Goal: Information Seeking & Learning: Check status

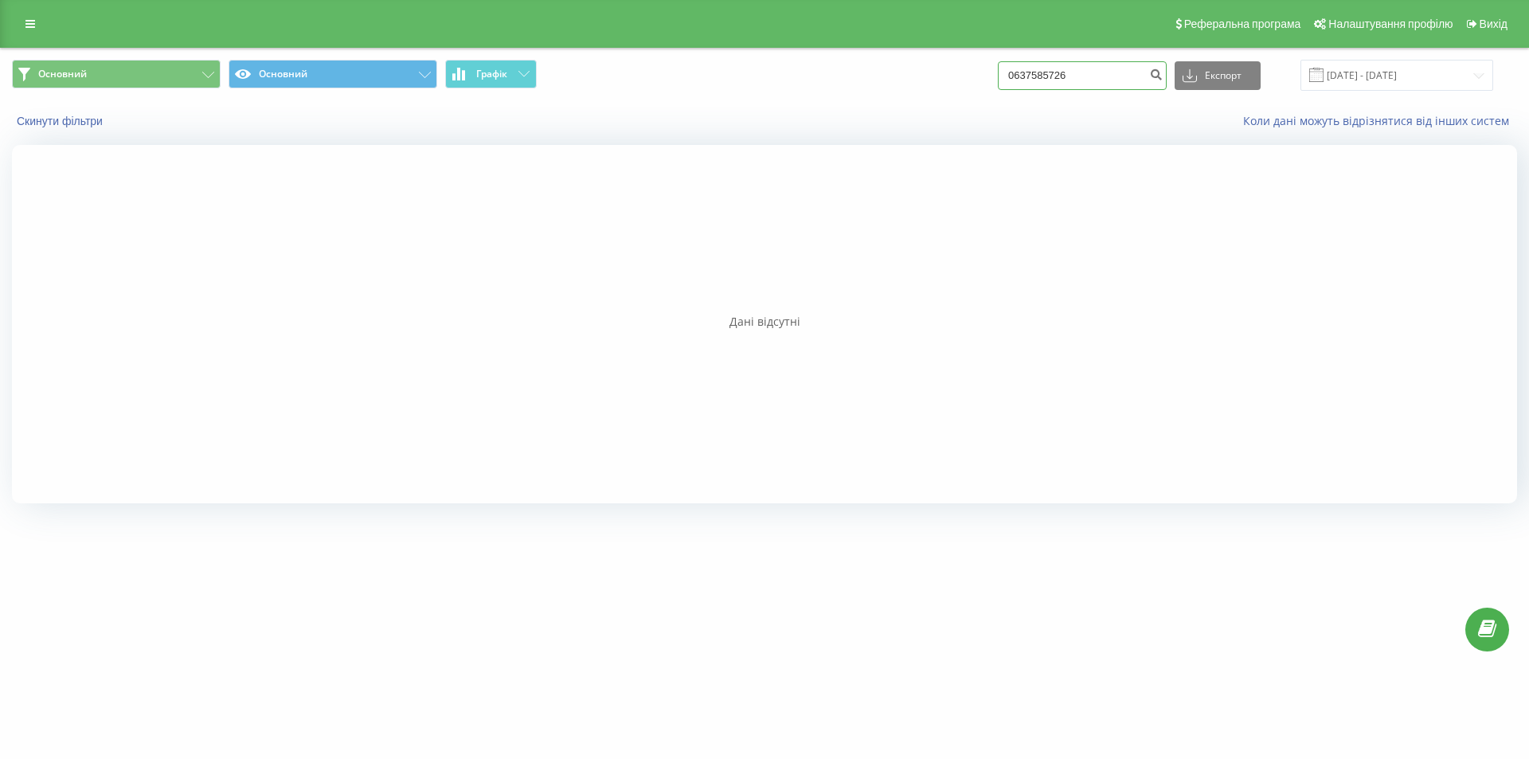
click at [1095, 76] on input "0637585726" at bounding box center [1082, 75] width 169 height 29
drag, startPoint x: 1075, startPoint y: 70, endPoint x: 821, endPoint y: 4, distance: 262.5
click at [824, 0] on html "justschool.me 0637585726 Проекти justschool.me Дашборд Центр звернень Журнал дз…" at bounding box center [764, 379] width 1529 height 759
paste input "31616519451"
type input "31616519451"
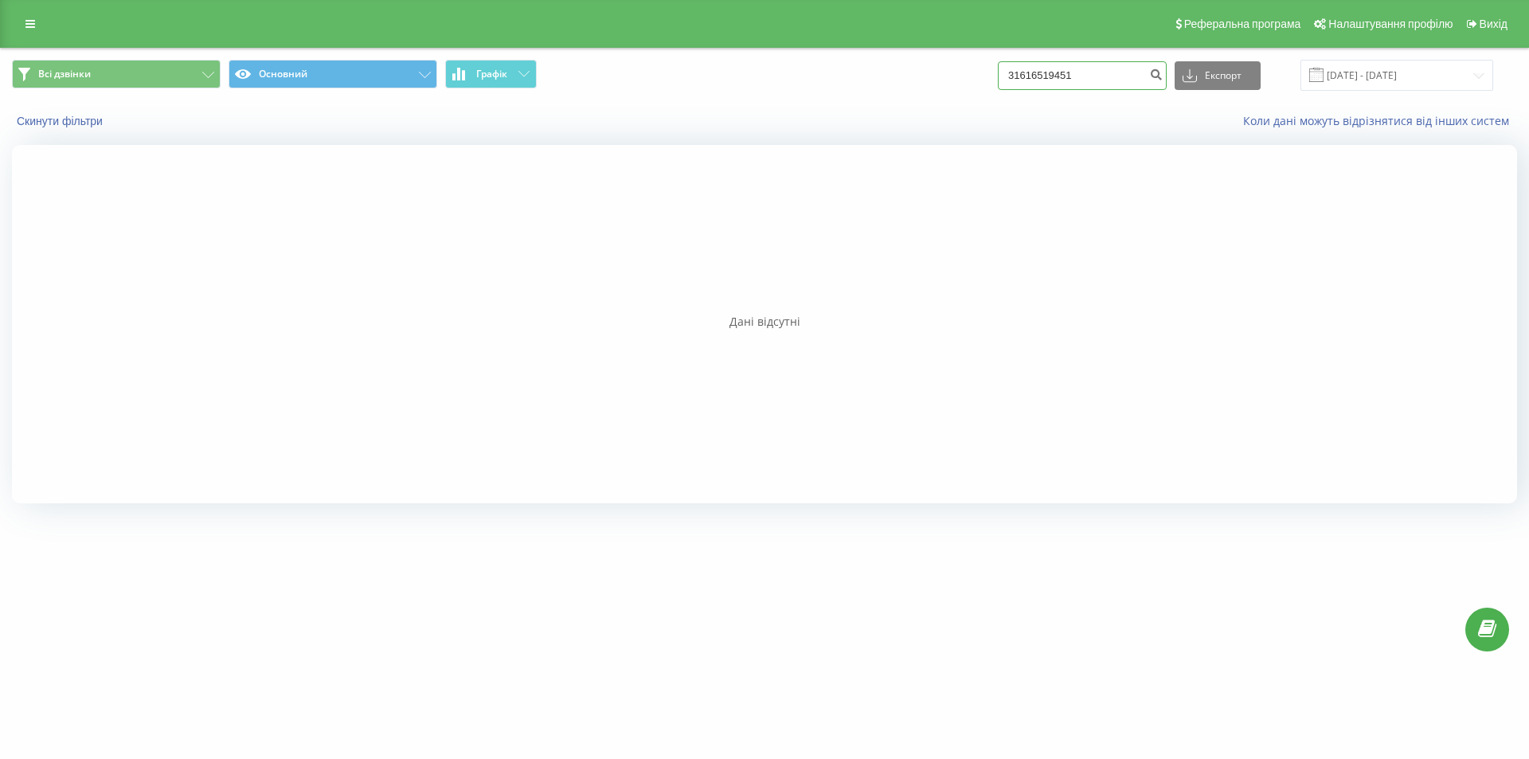
click at [1030, 72] on input "31616519451" at bounding box center [1082, 75] width 169 height 29
click at [1024, 72] on input "31616519451" at bounding box center [1082, 75] width 169 height 29
click at [1163, 76] on icon "submit" at bounding box center [1156, 73] width 14 height 10
click at [1072, 72] on input "31616519451" at bounding box center [1082, 75] width 169 height 29
click at [1041, 81] on input "31616519451" at bounding box center [1082, 75] width 169 height 29
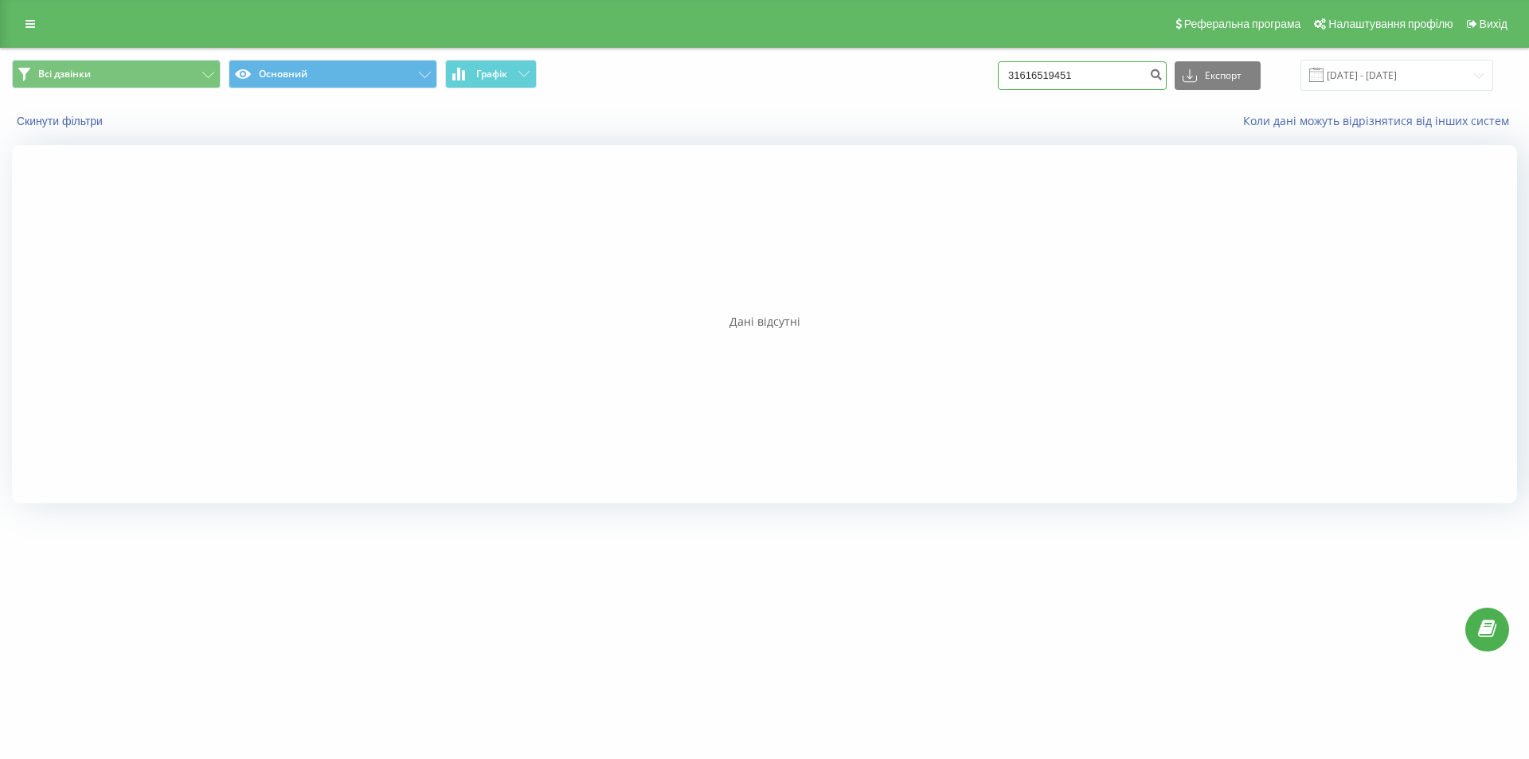
click at [1024, 73] on input "31616519451" at bounding box center [1082, 75] width 169 height 29
type input "+31616519451"
click at [1090, 79] on input "+31616519451" at bounding box center [1082, 75] width 169 height 29
drag, startPoint x: 1107, startPoint y: 70, endPoint x: 879, endPoint y: 55, distance: 229.1
click at [881, 48] on div "Всі дзвінки Основний Графік +31616519451 Експорт .csv .xls .xlsx 21.05.2025 - 2…" at bounding box center [764, 282] width 1529 height 469
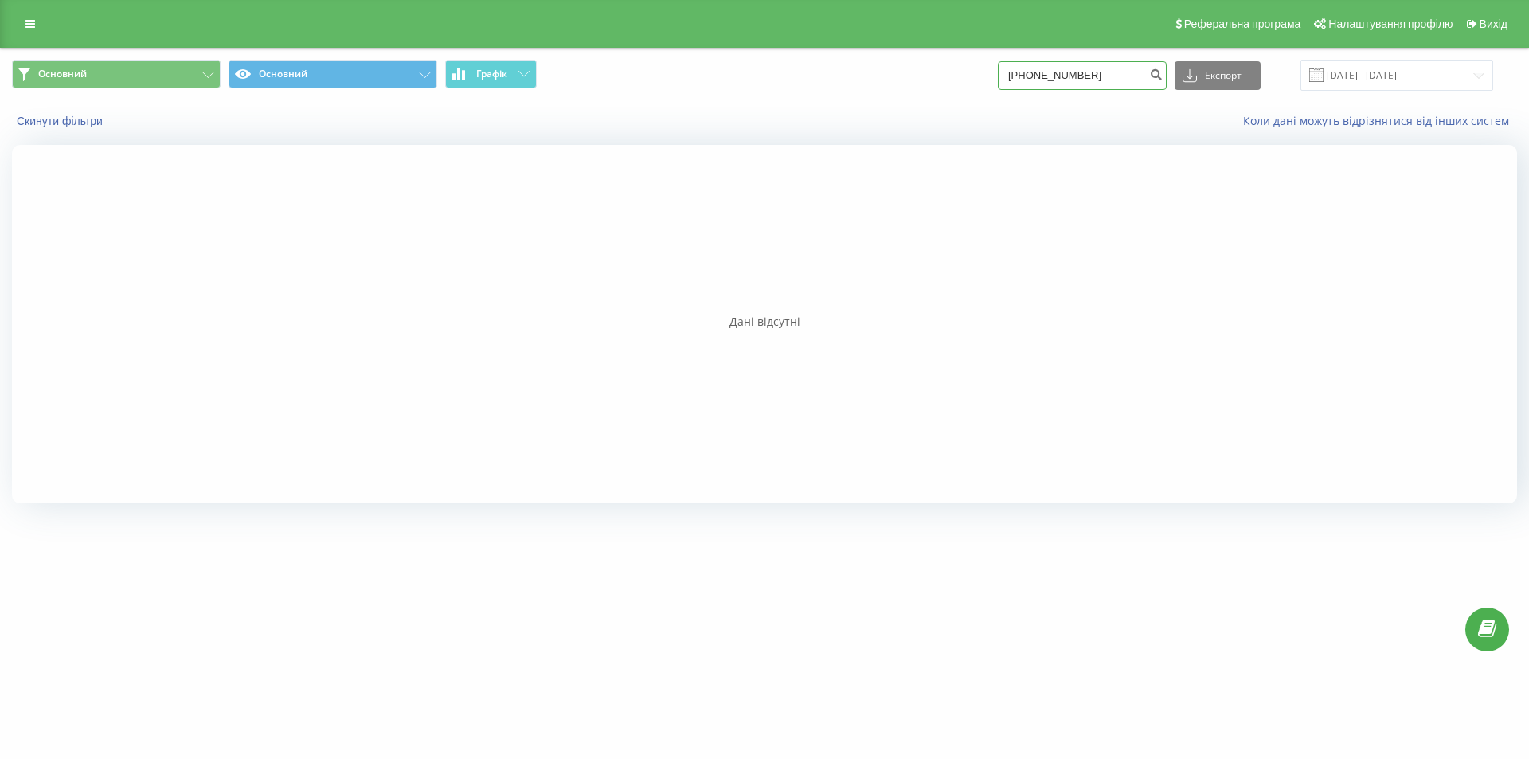
drag, startPoint x: 1110, startPoint y: 83, endPoint x: 714, endPoint y: 25, distance: 400.0
click at [717, 23] on div "Реферальна програма Налаштування профілю Вихід Основний Основний Графік [PHONE_…" at bounding box center [764, 258] width 1529 height 517
paste input "0989477136"
type input "0989477136"
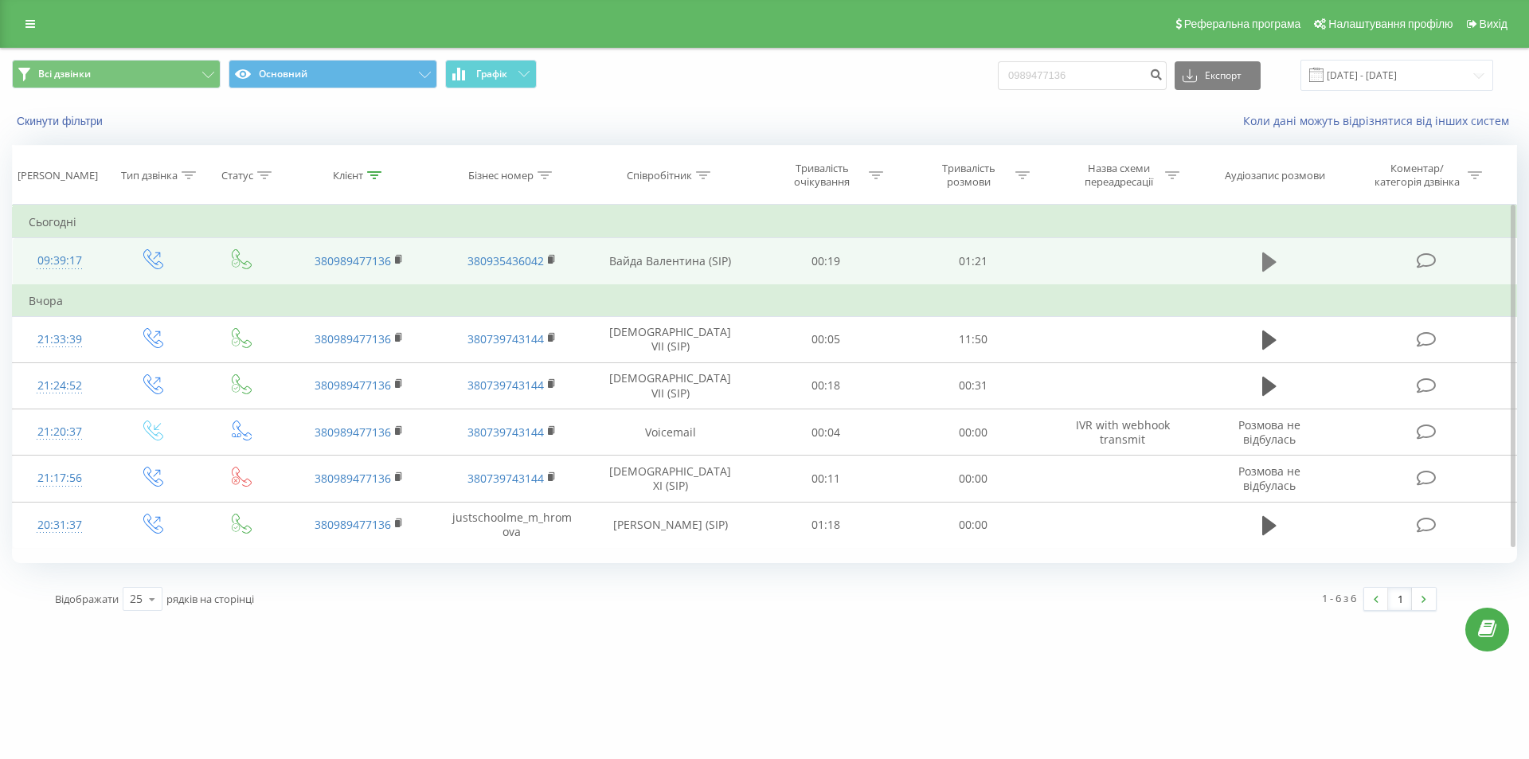
click at [1259, 262] on button at bounding box center [1270, 262] width 24 height 24
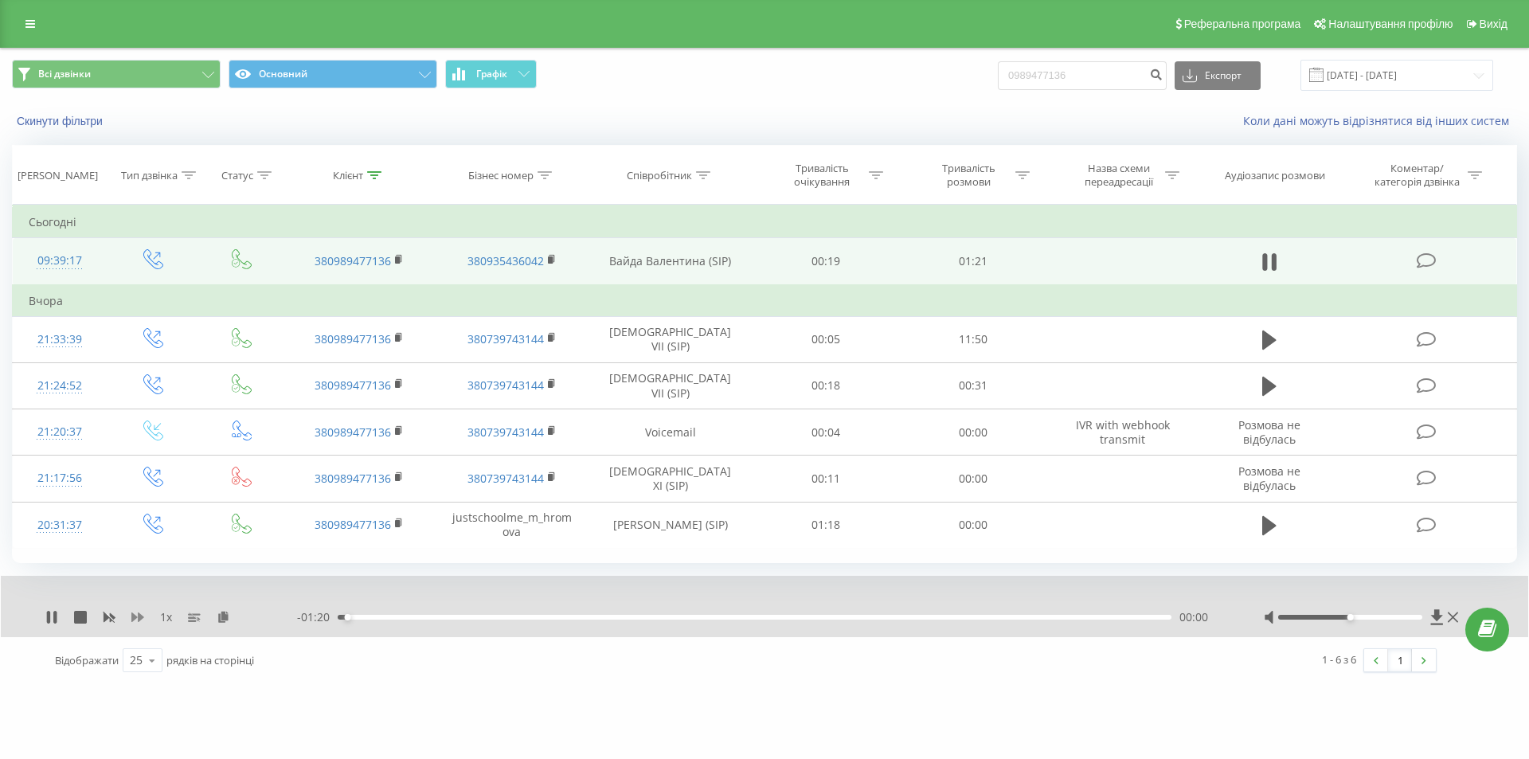
click at [133, 616] on icon at bounding box center [137, 617] width 13 height 10
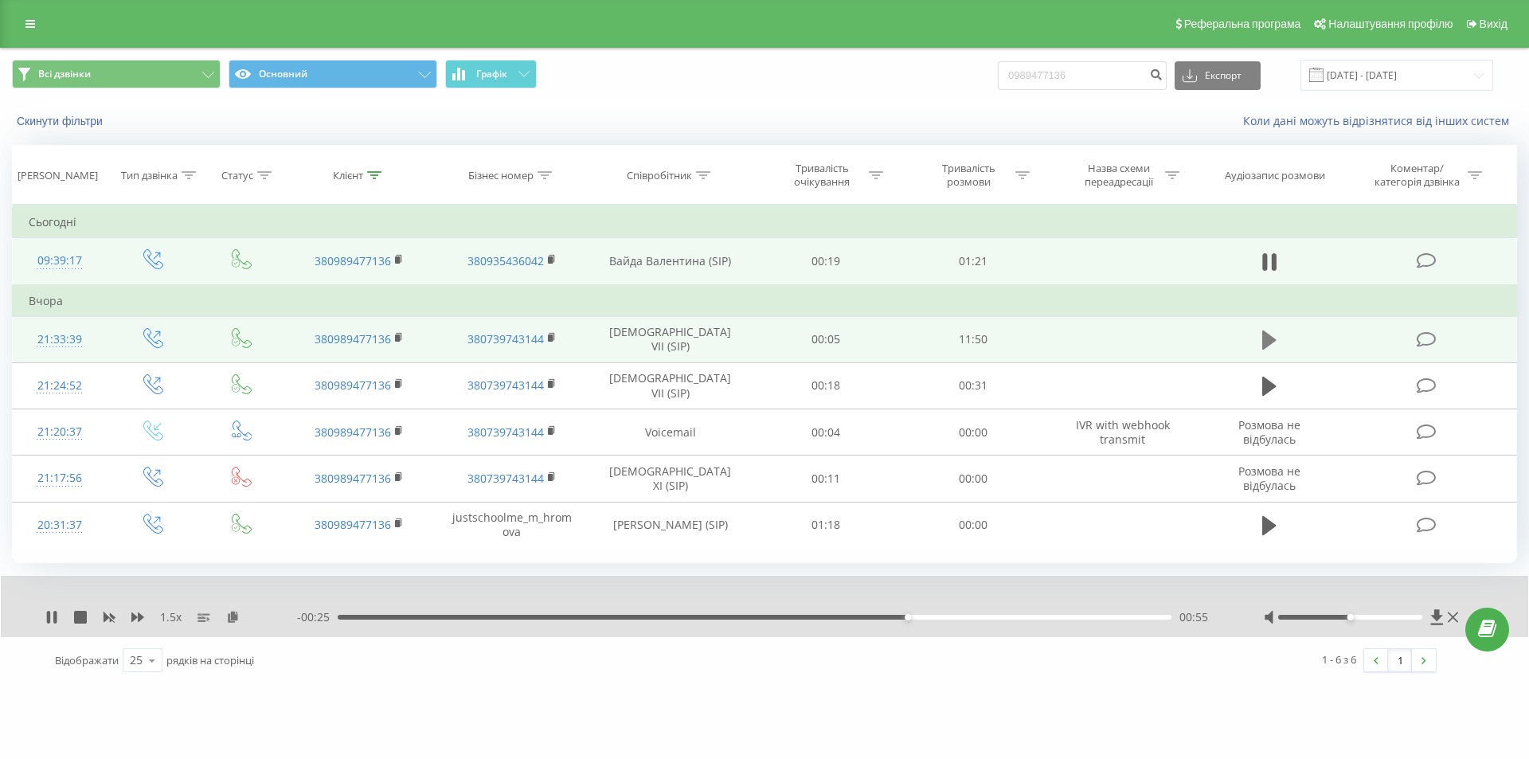
click at [1277, 340] on icon at bounding box center [1269, 340] width 14 height 22
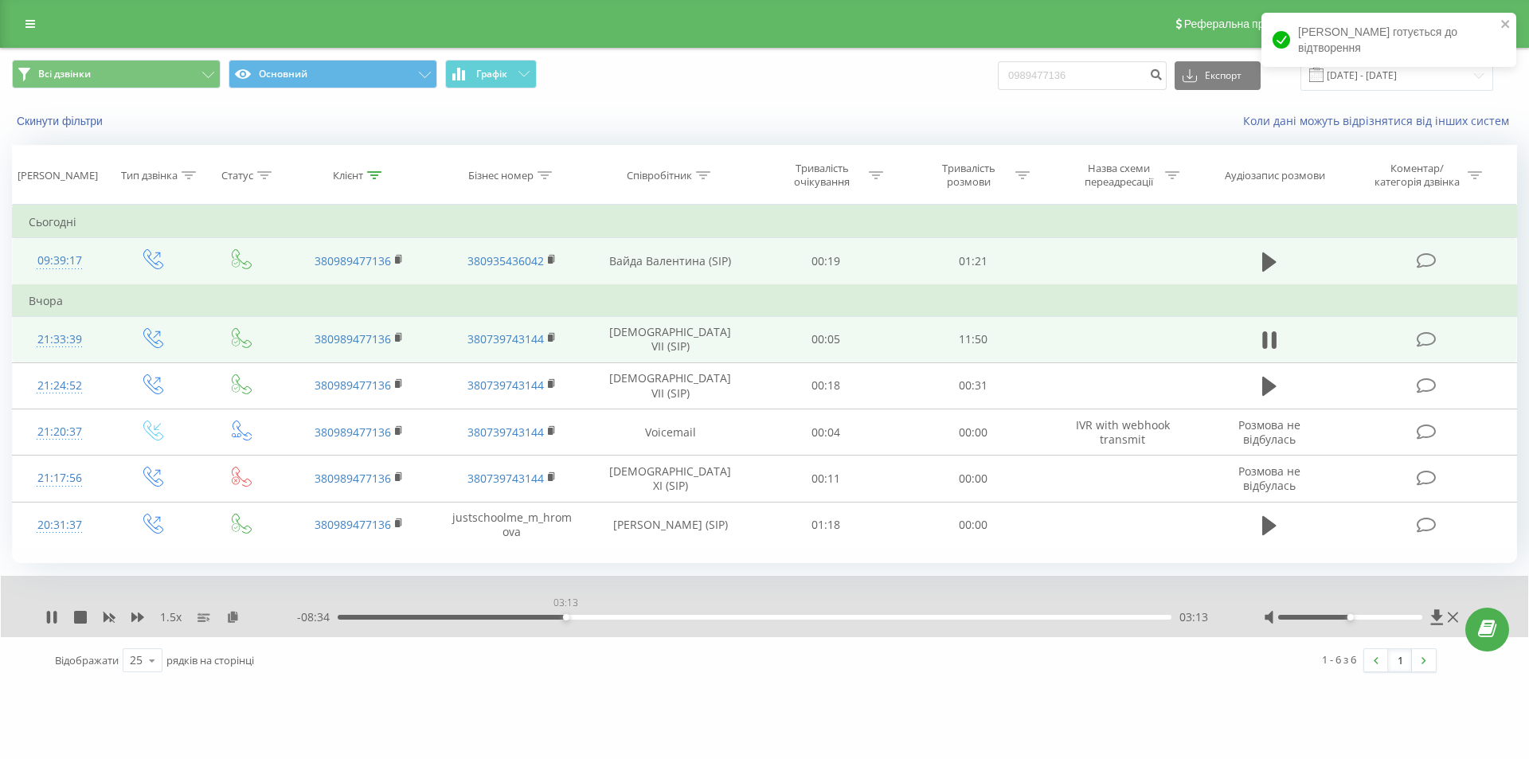
click at [566, 618] on div "03:13" at bounding box center [755, 617] width 834 height 5
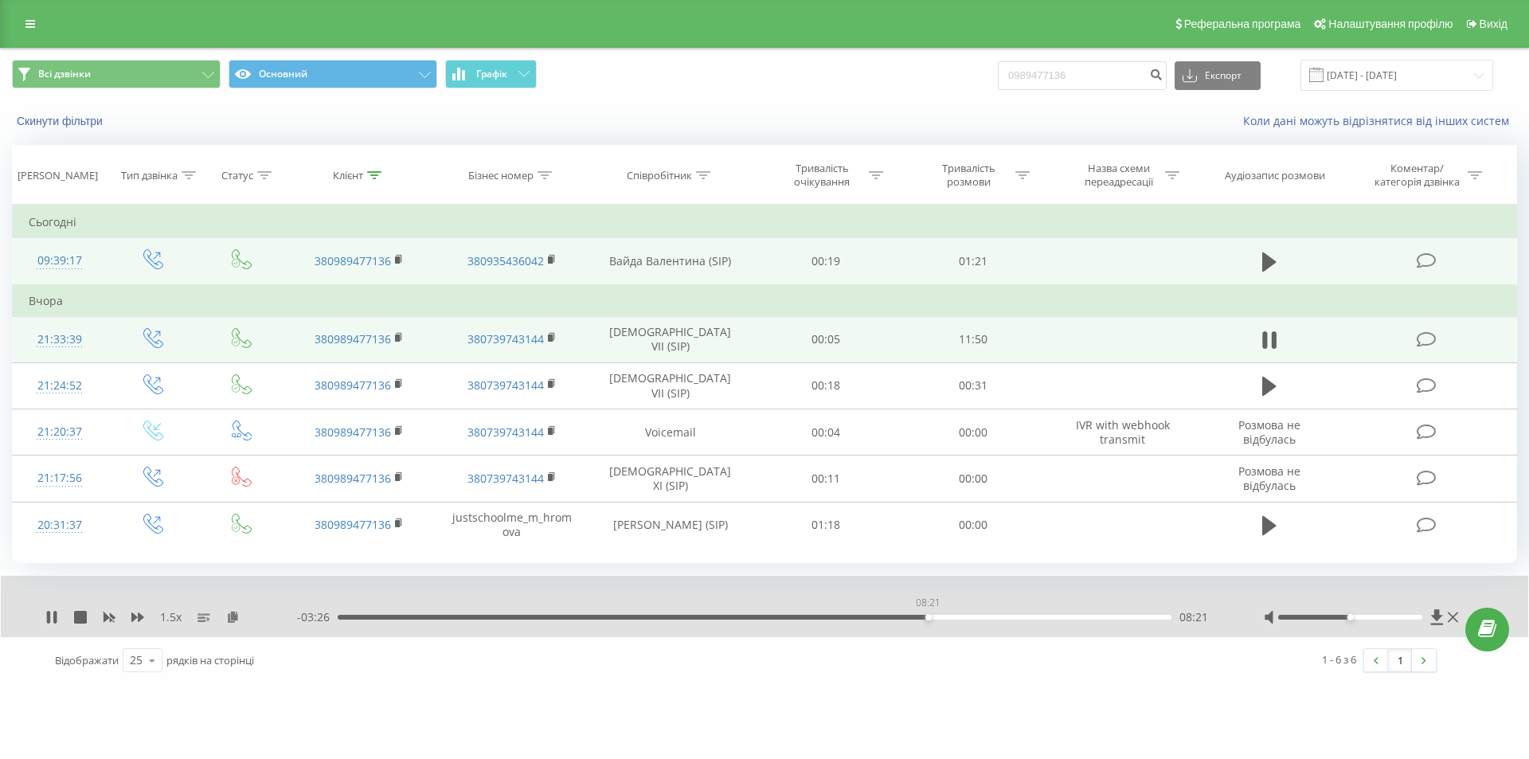
click at [928, 617] on div "08:21" at bounding box center [755, 617] width 834 height 5
click at [1099, 620] on div "- 03:25 08:22 08:22" at bounding box center [760, 617] width 927 height 16
click at [1094, 617] on div "08:22" at bounding box center [755, 617] width 834 height 5
click at [1136, 612] on div "- 00:45 11:02 11:02" at bounding box center [760, 617] width 927 height 16
click at [1134, 614] on div "- 00:45 11:02 11:02" at bounding box center [760, 617] width 927 height 16
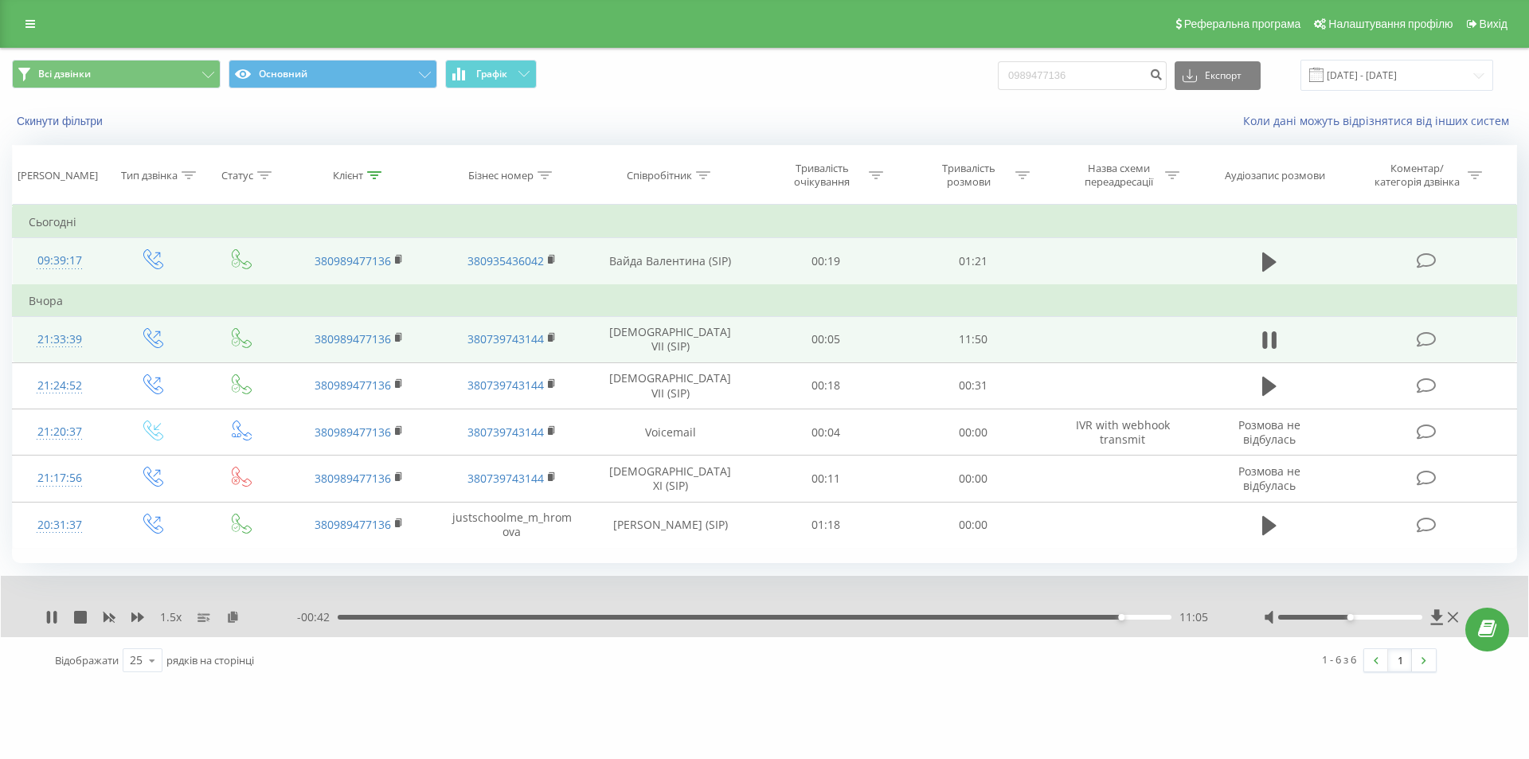
click at [1136, 619] on div "11:05" at bounding box center [755, 617] width 834 height 5
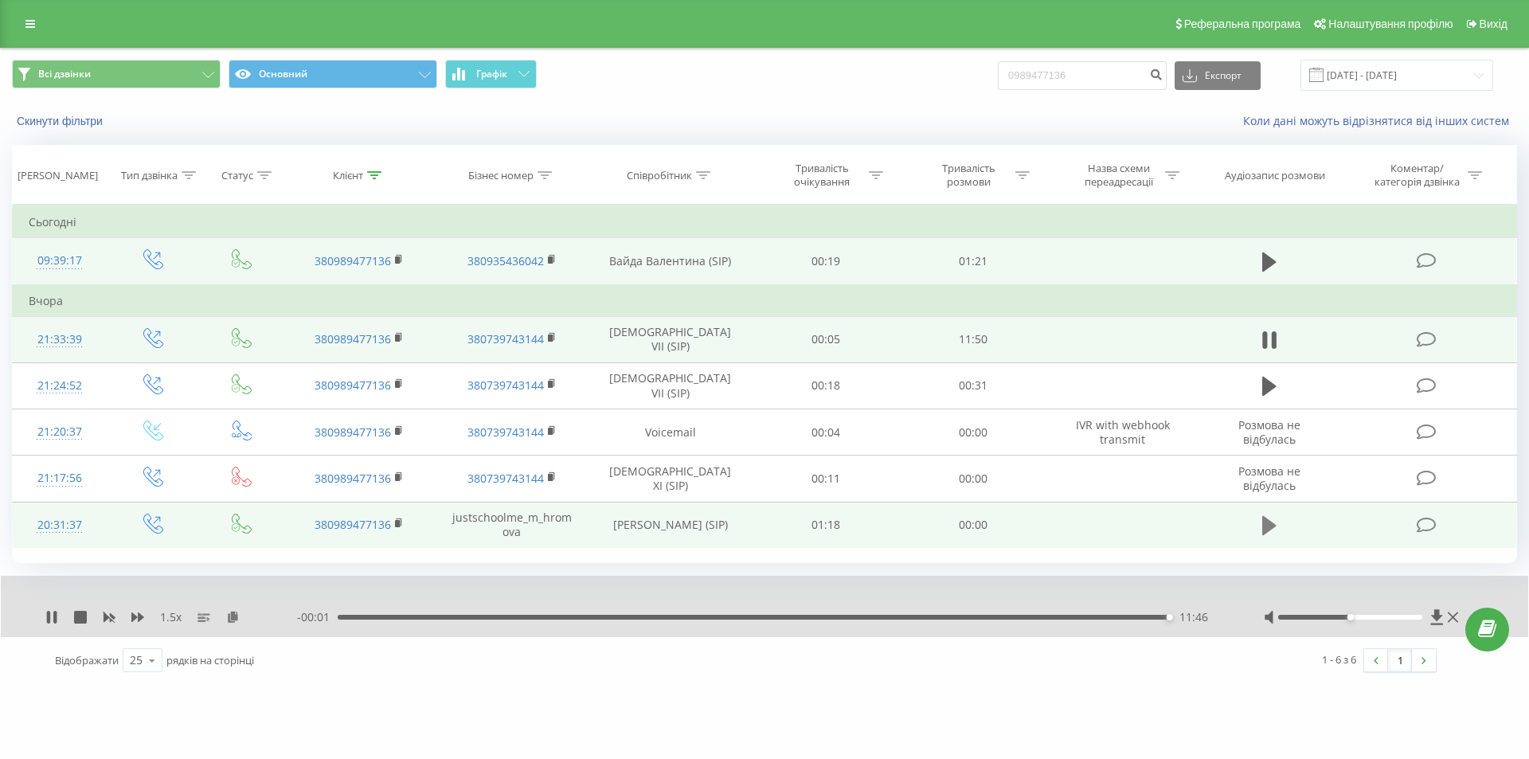
click at [1278, 525] on button at bounding box center [1270, 526] width 24 height 24
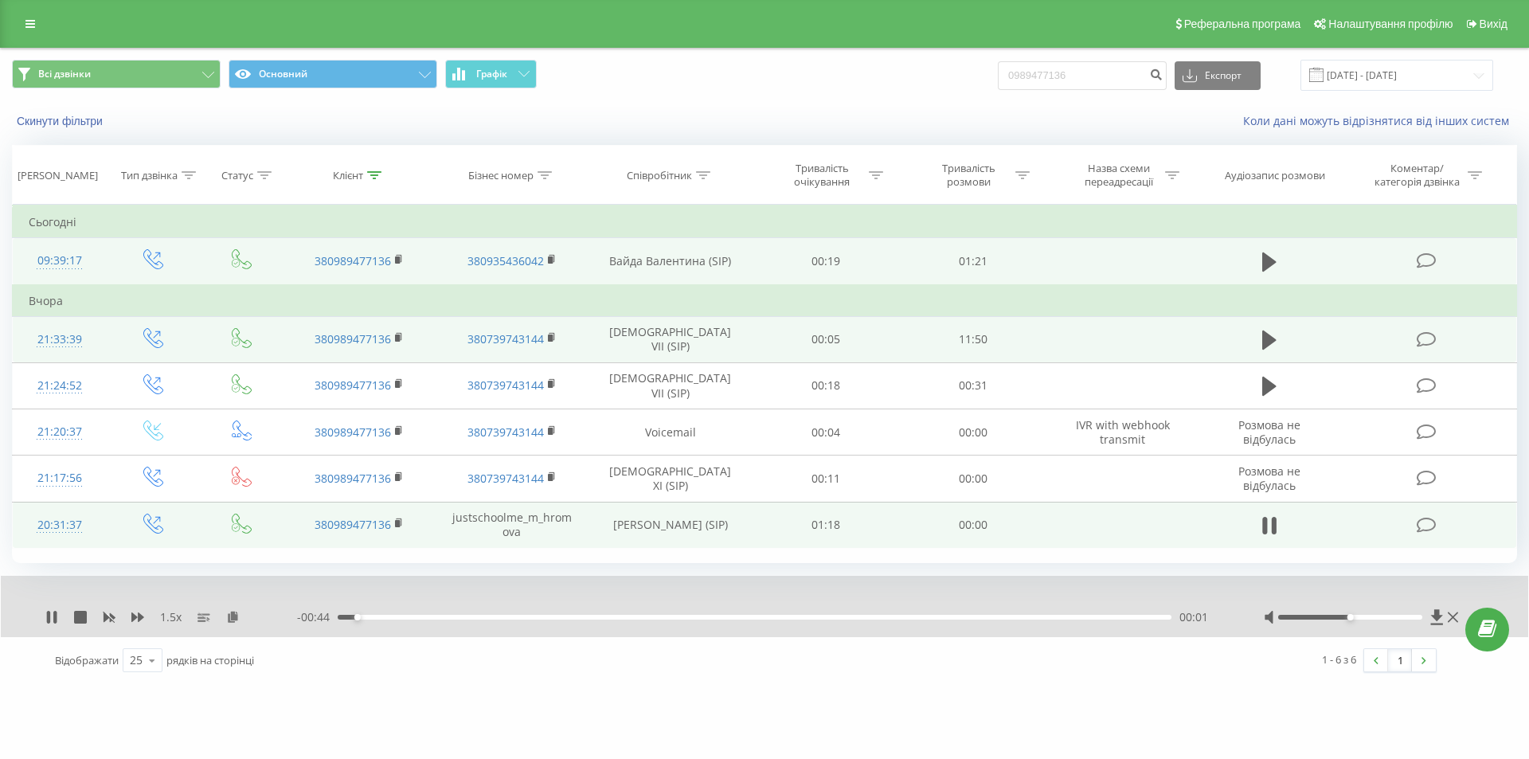
click at [401, 614] on div "- 00:44 00:01 00:01" at bounding box center [760, 617] width 927 height 16
click at [460, 622] on div "- 00:43 00:01 00:01" at bounding box center [760, 617] width 927 height 16
click at [464, 616] on div "00:02" at bounding box center [755, 617] width 834 height 5
click at [613, 616] on div "00:07" at bounding box center [755, 617] width 834 height 5
click at [730, 627] on div "1.5 x - 00:30 00:15 00:15" at bounding box center [765, 606] width 1528 height 61
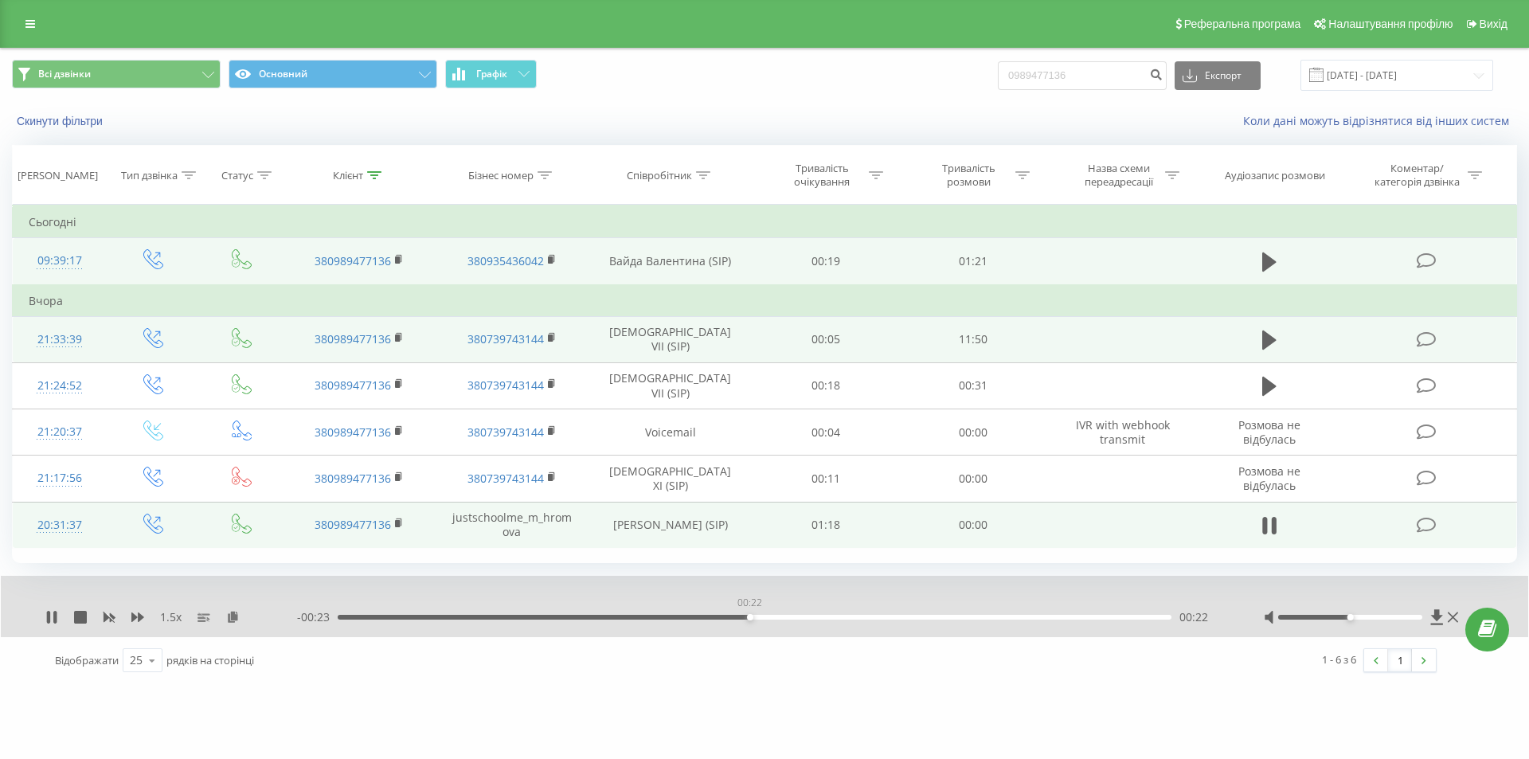
click at [749, 617] on div "00:22" at bounding box center [755, 617] width 834 height 5
click at [953, 628] on div "1.5 x - 00:22 00:23 00:23" at bounding box center [765, 606] width 1528 height 61
click at [958, 622] on div "- 00:22 00:23 00:23" at bounding box center [760, 617] width 927 height 16
drag, startPoint x: 978, startPoint y: 607, endPoint x: 992, endPoint y: 603, distance: 14.1
click at [982, 606] on div "1.5 x - 00:21 00:24 00:24" at bounding box center [765, 606] width 1528 height 61
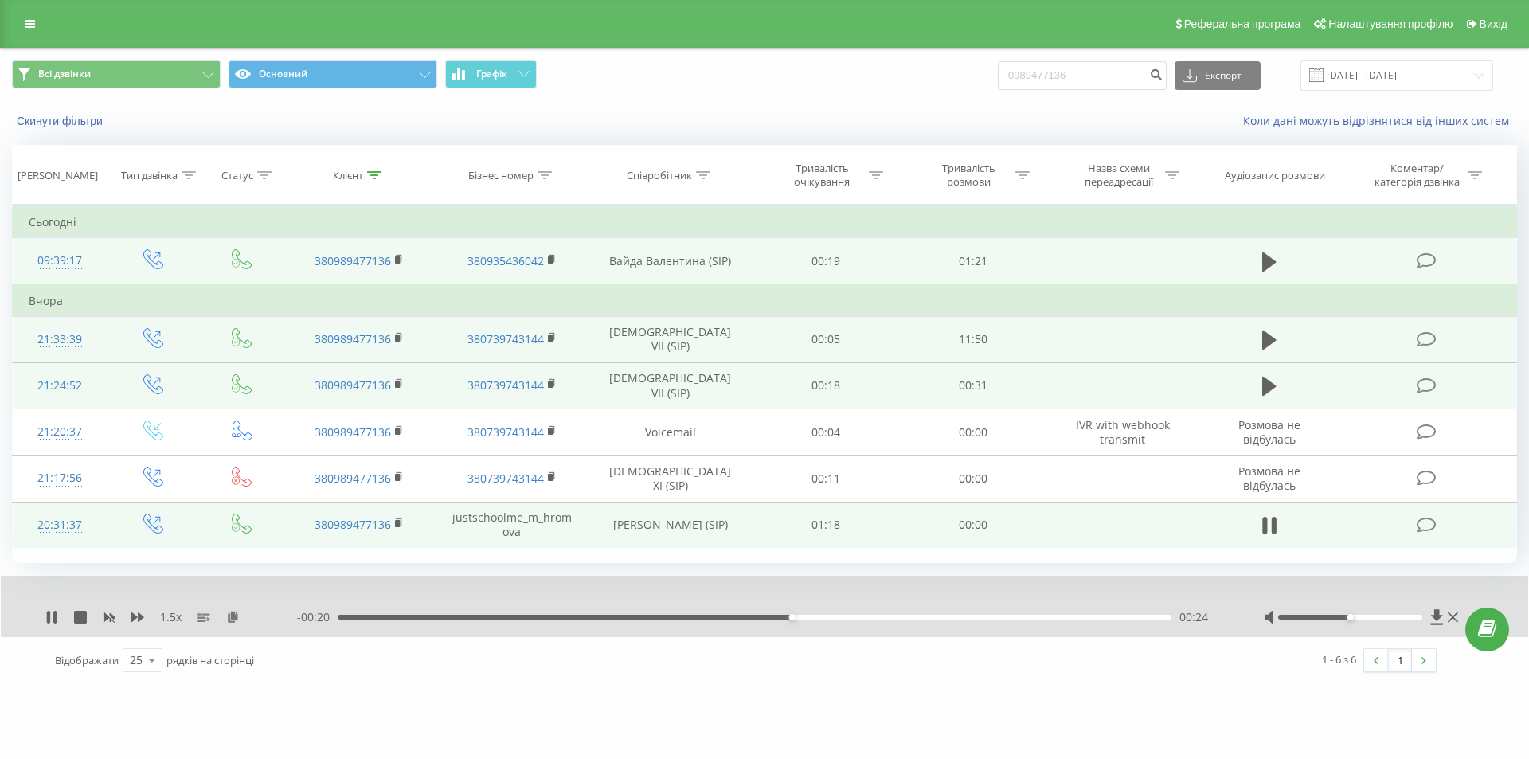
click at [1270, 400] on span at bounding box center [1270, 393] width 24 height 15
click at [1270, 390] on icon at bounding box center [1269, 386] width 14 height 19
click at [415, 615] on div "- 00:31 00:00 00:00" at bounding box center [760, 617] width 927 height 16
click at [415, 620] on div "00:00" at bounding box center [755, 617] width 834 height 5
click at [1269, 385] on icon at bounding box center [1269, 386] width 14 height 22
